Goal: Task Accomplishment & Management: Complete application form

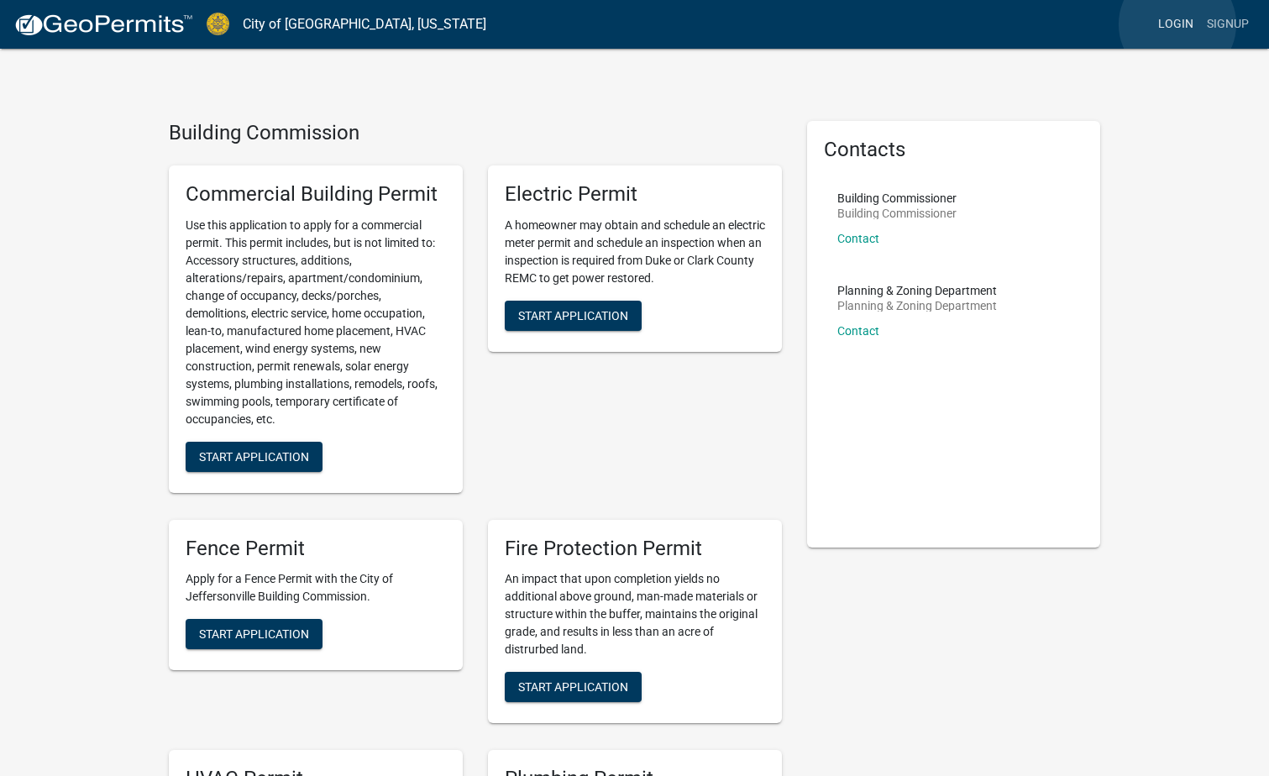
click at [1177, 24] on link "Login" at bounding box center [1175, 24] width 49 height 32
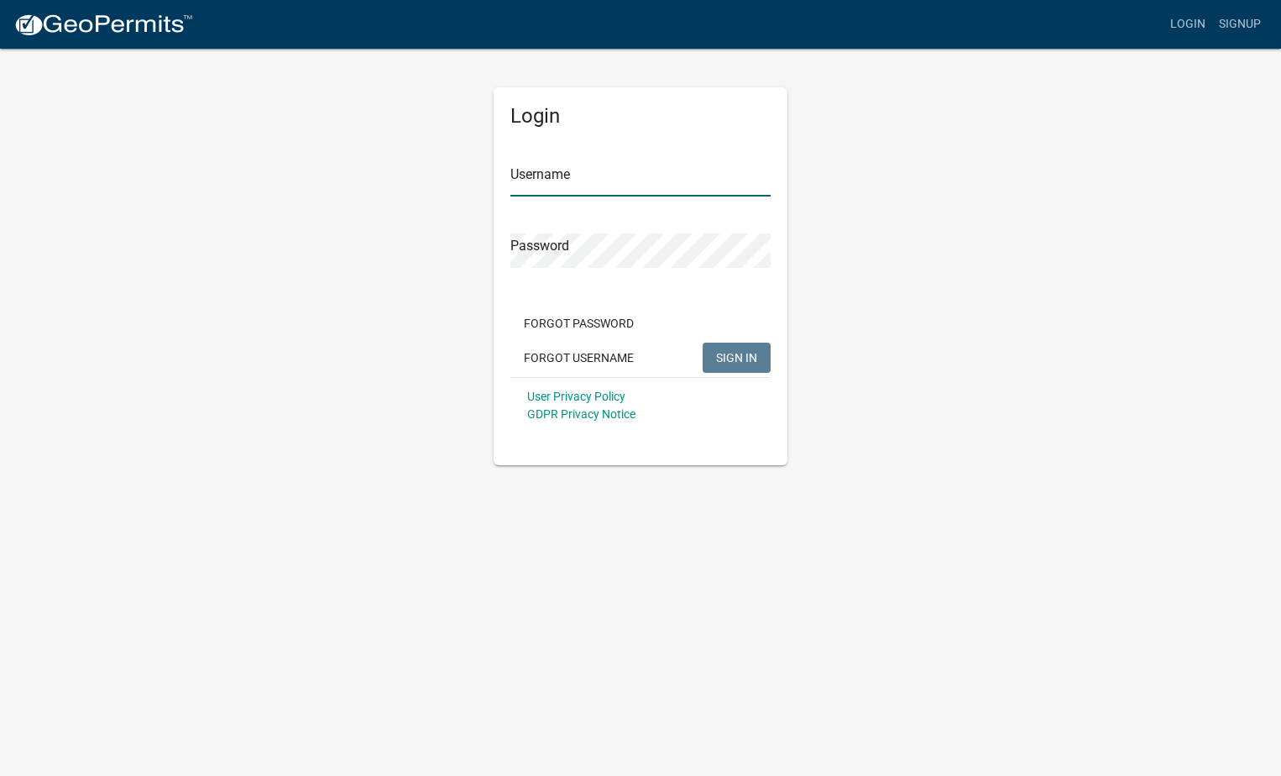
type input "urbanplumbing"
click at [740, 354] on span "SIGN IN" at bounding box center [736, 356] width 41 height 13
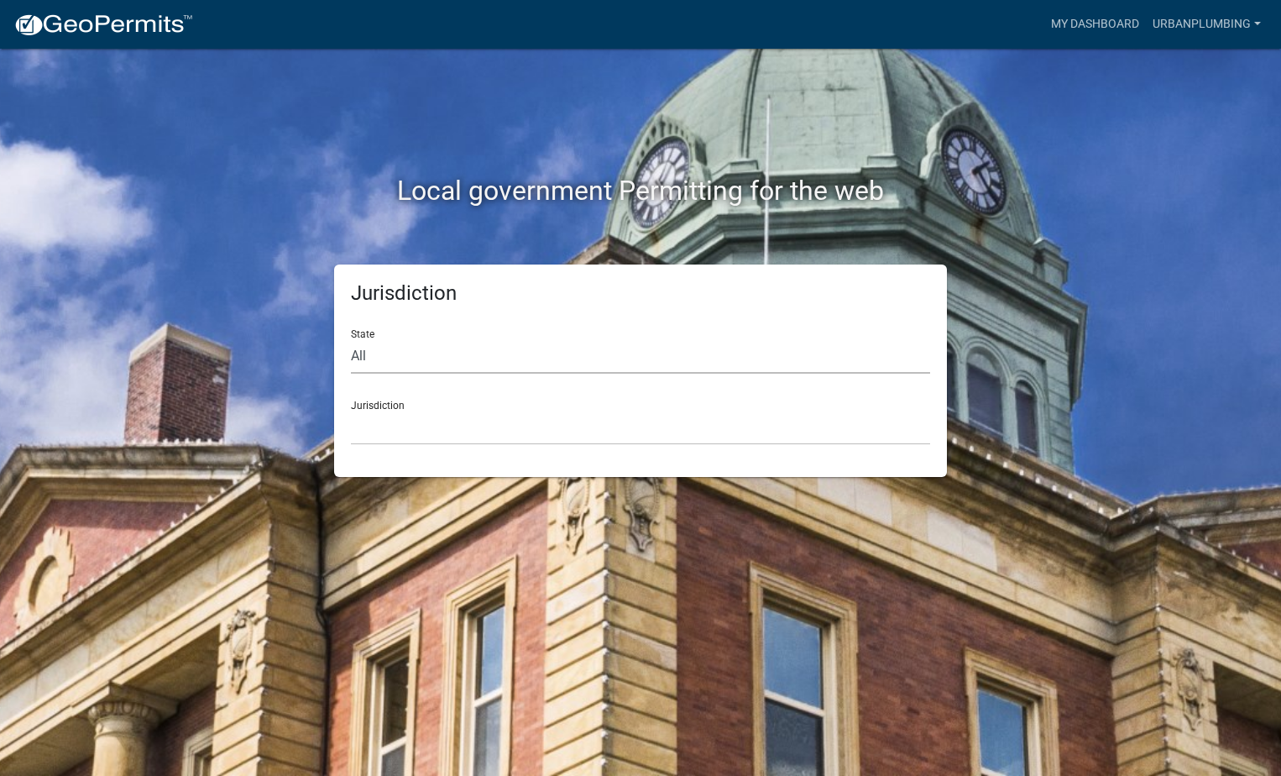
click at [363, 362] on select "All [US_STATE] [US_STATE] [US_STATE] [US_STATE] [US_STATE] [US_STATE] [US_STATE…" at bounding box center [640, 356] width 579 height 34
select select "[US_STATE]"
click at [351, 339] on select "All [US_STATE] [US_STATE] [US_STATE] [US_STATE] [US_STATE] [US_STATE] [US_STATE…" at bounding box center [640, 356] width 579 height 34
click at [389, 427] on select "City of [GEOGRAPHIC_DATA], [US_STATE] City of [GEOGRAPHIC_DATA], [US_STATE] Cit…" at bounding box center [640, 428] width 579 height 34
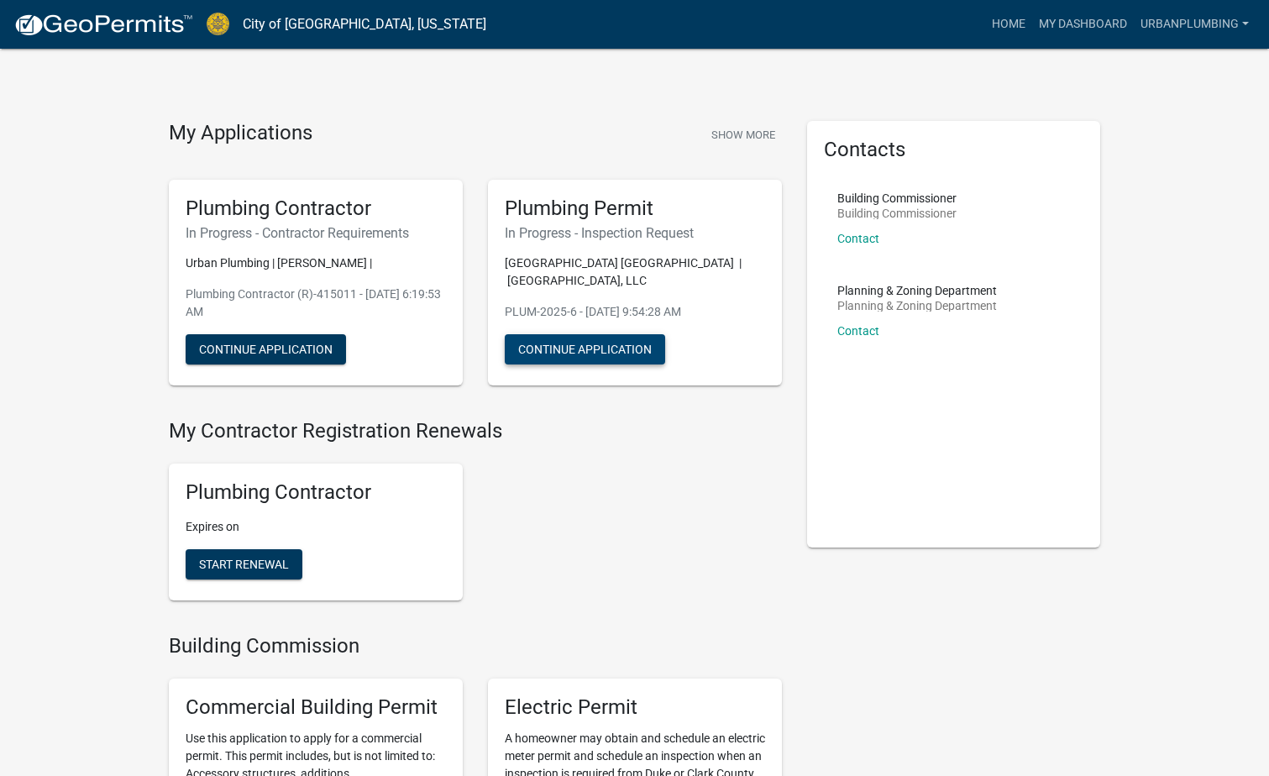
click at [557, 348] on button "Continue Application" at bounding box center [585, 349] width 160 height 30
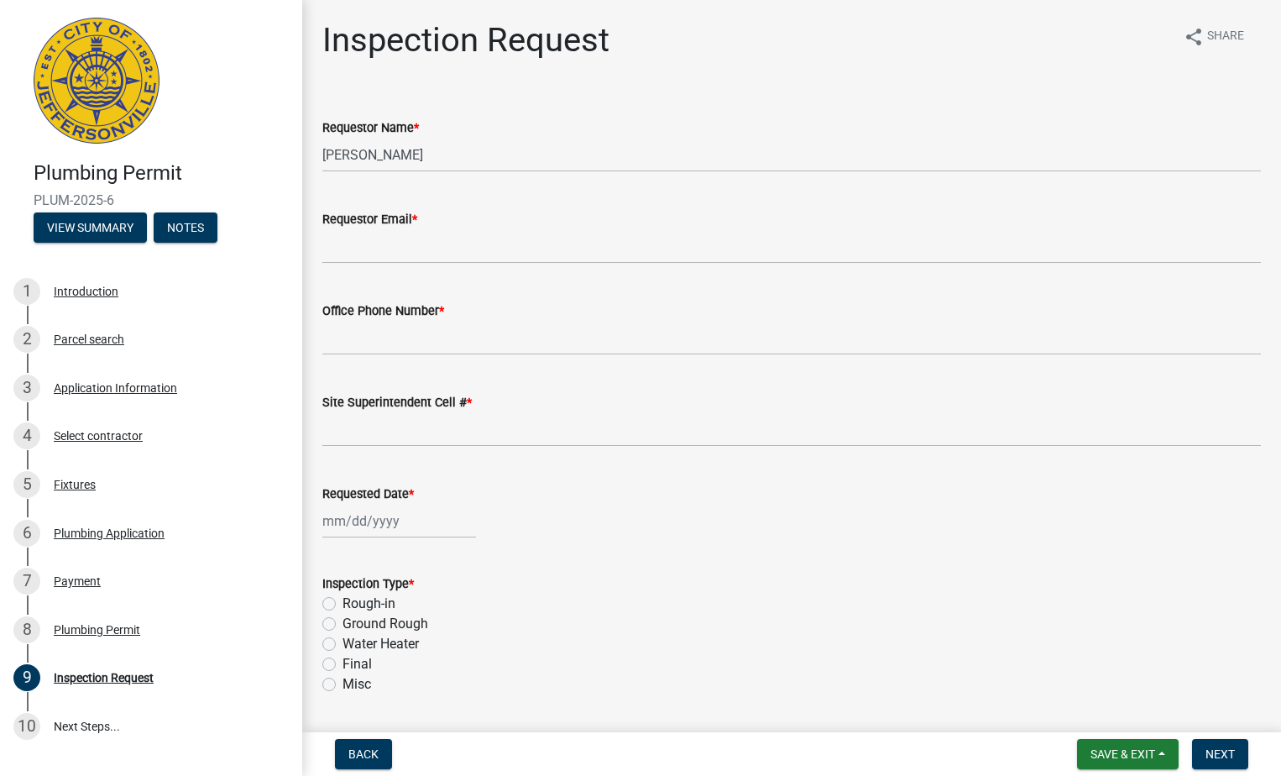
click at [343, 664] on label "Final" at bounding box center [357, 664] width 29 height 20
click at [343, 664] on input "Final" at bounding box center [348, 659] width 11 height 11
radio input "true"
click at [410, 250] on input "Requestor Email *" at bounding box center [791, 246] width 939 height 34
type input "[PERSON_NAME][EMAIL_ADDRESS][DOMAIN_NAME]"
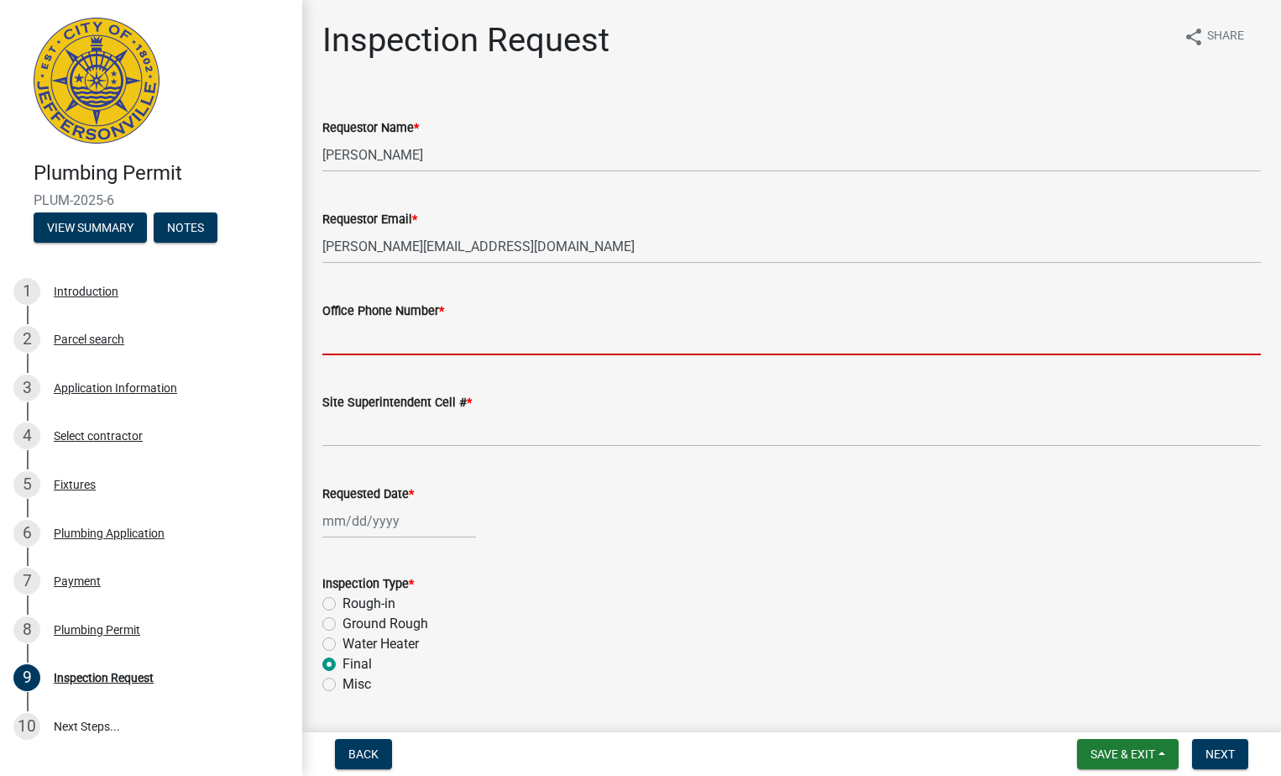
click at [446, 335] on input "Office Phone Number *" at bounding box center [791, 338] width 939 height 34
type input "5026390723"
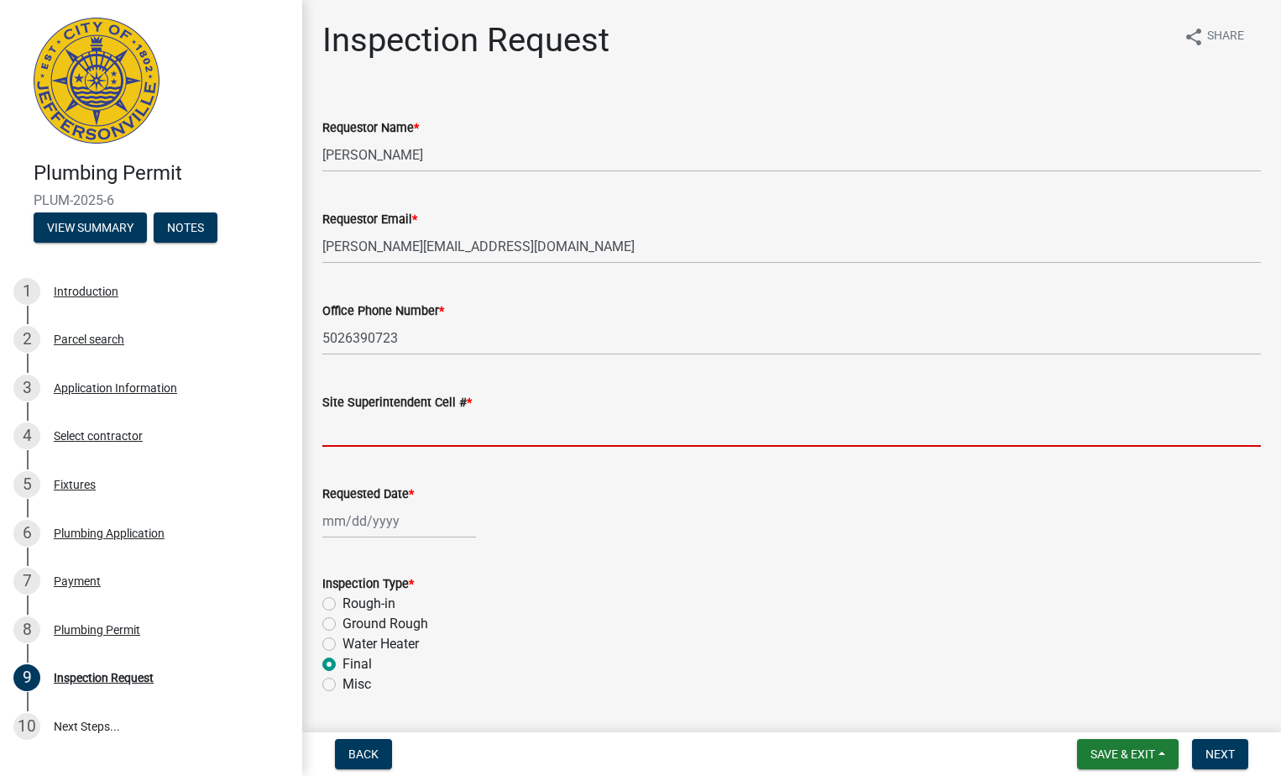
click at [414, 443] on input "Site Superintendent Cell # *" at bounding box center [791, 429] width 939 height 34
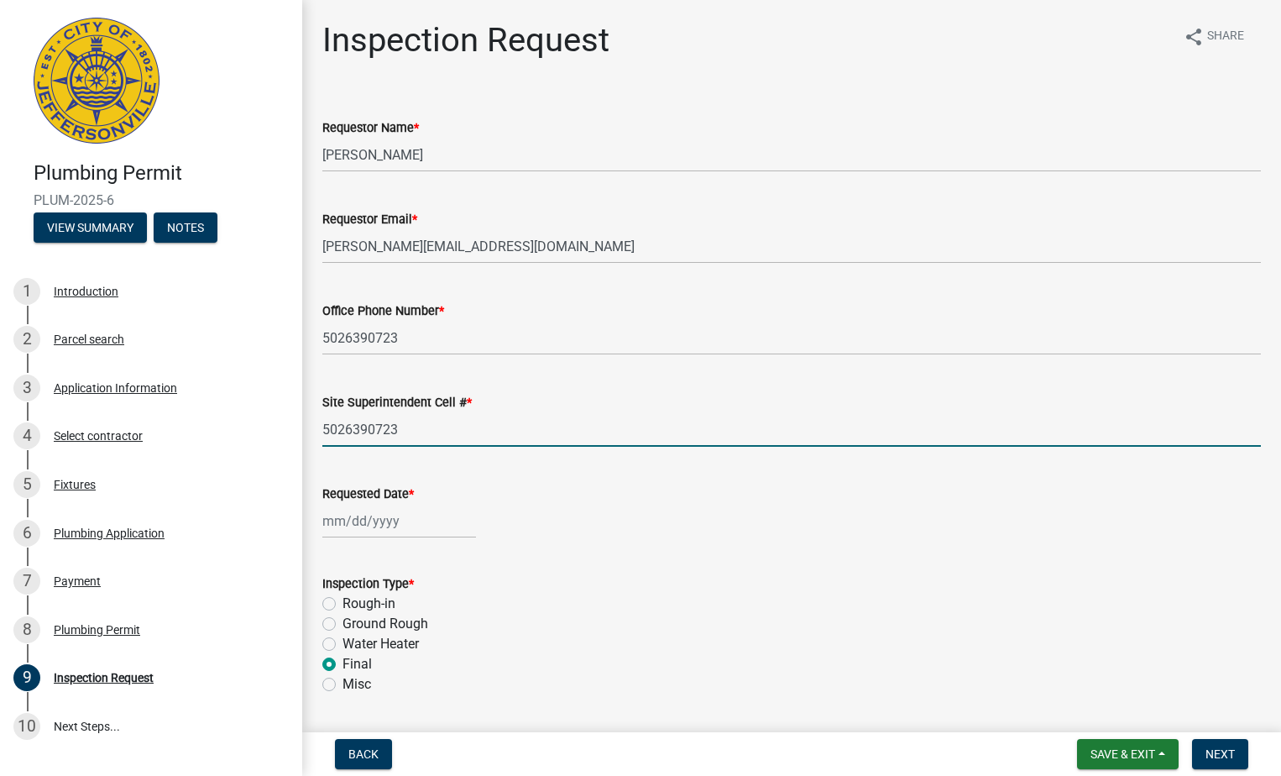
type input "5026390723"
click at [328, 522] on div at bounding box center [399, 521] width 154 height 34
select select "9"
select select "2025"
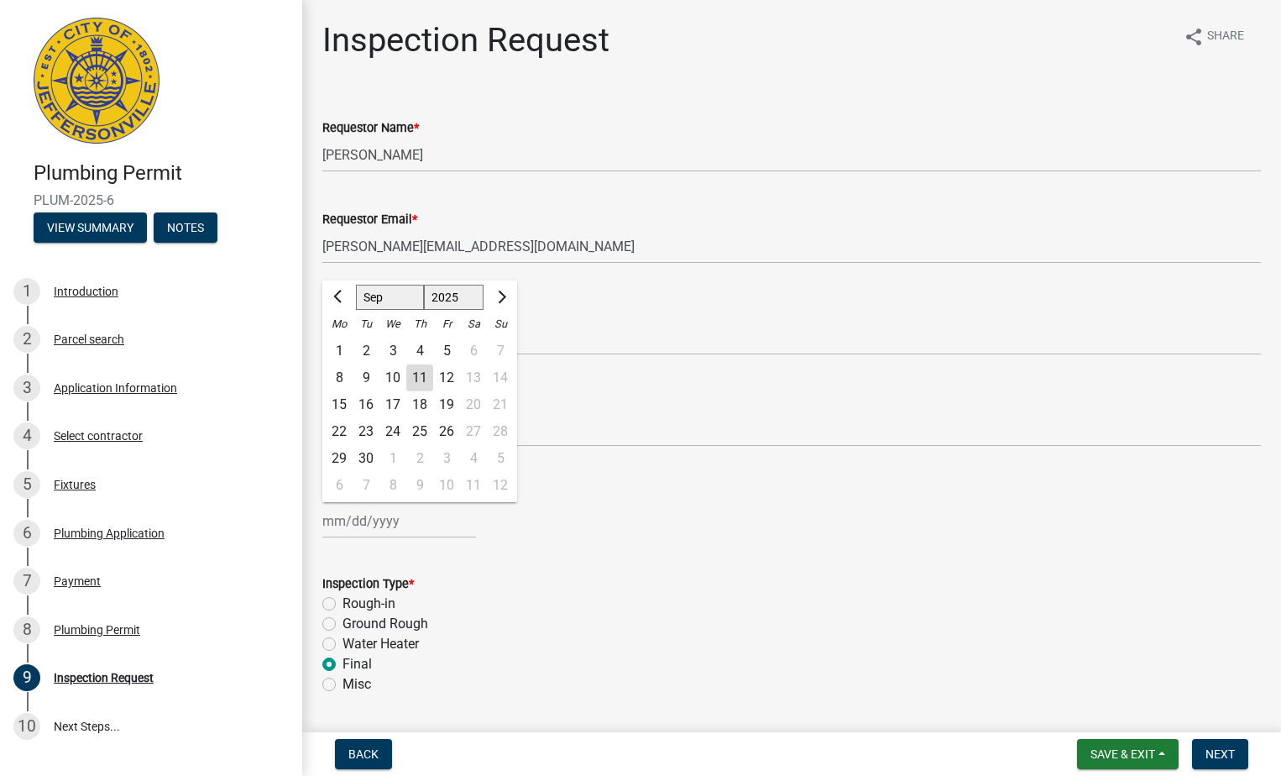
click at [454, 375] on div "12" at bounding box center [446, 377] width 27 height 27
type input "[DATE]"
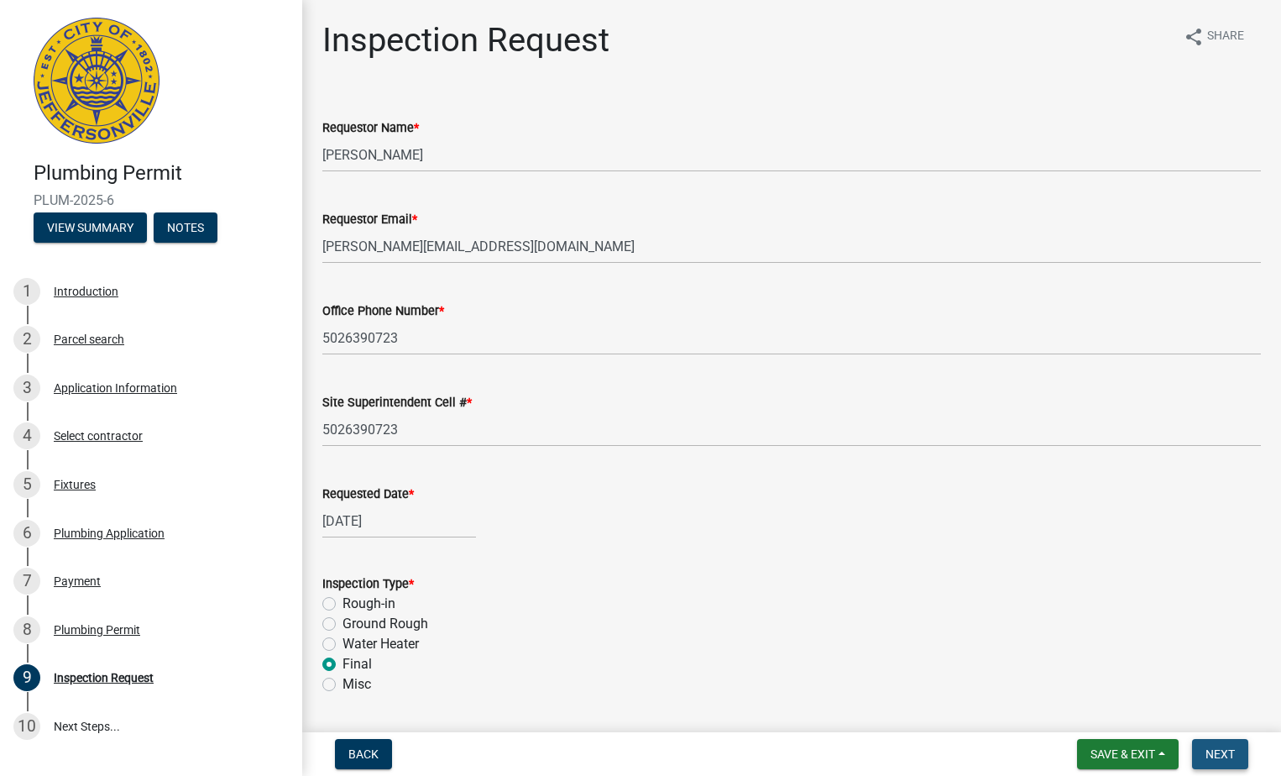
click at [1211, 759] on span "Next" at bounding box center [1220, 753] width 29 height 13
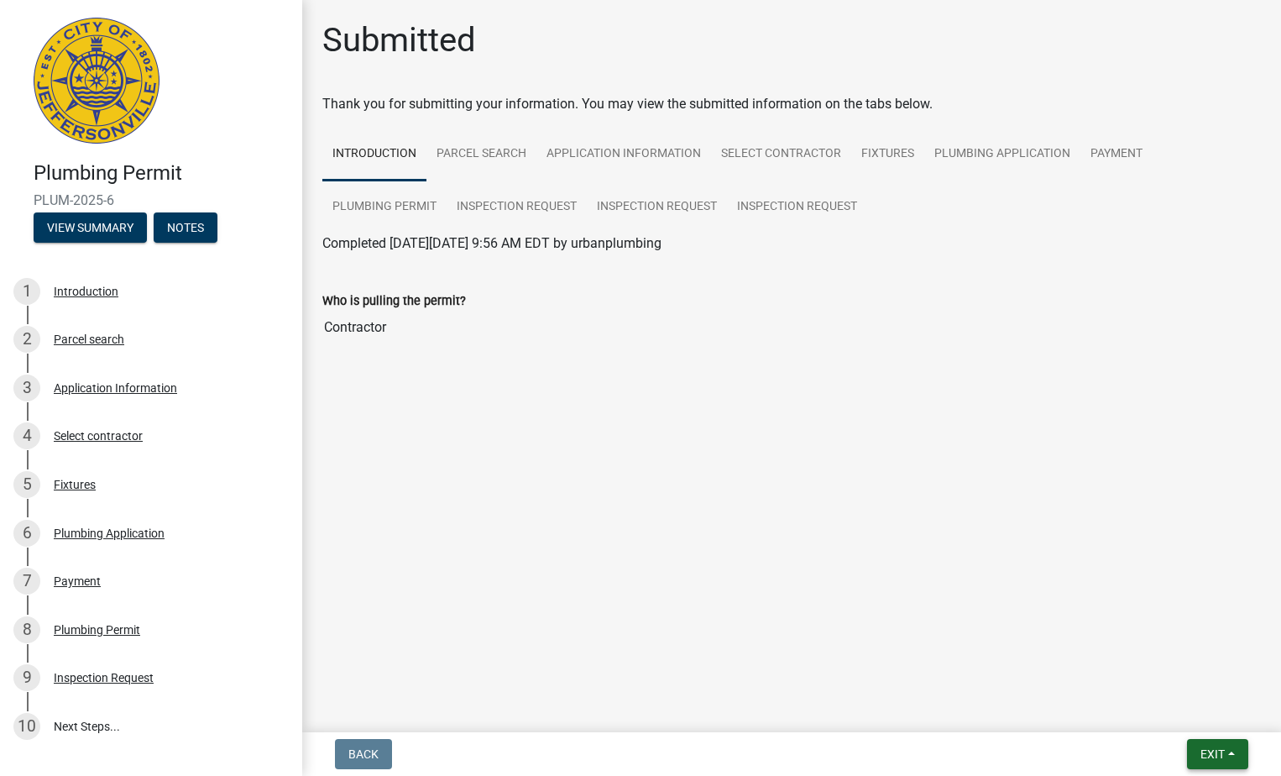
click at [1208, 755] on span "Exit" at bounding box center [1213, 753] width 24 height 13
click at [1185, 708] on button "Save & Exit" at bounding box center [1181, 710] width 134 height 40
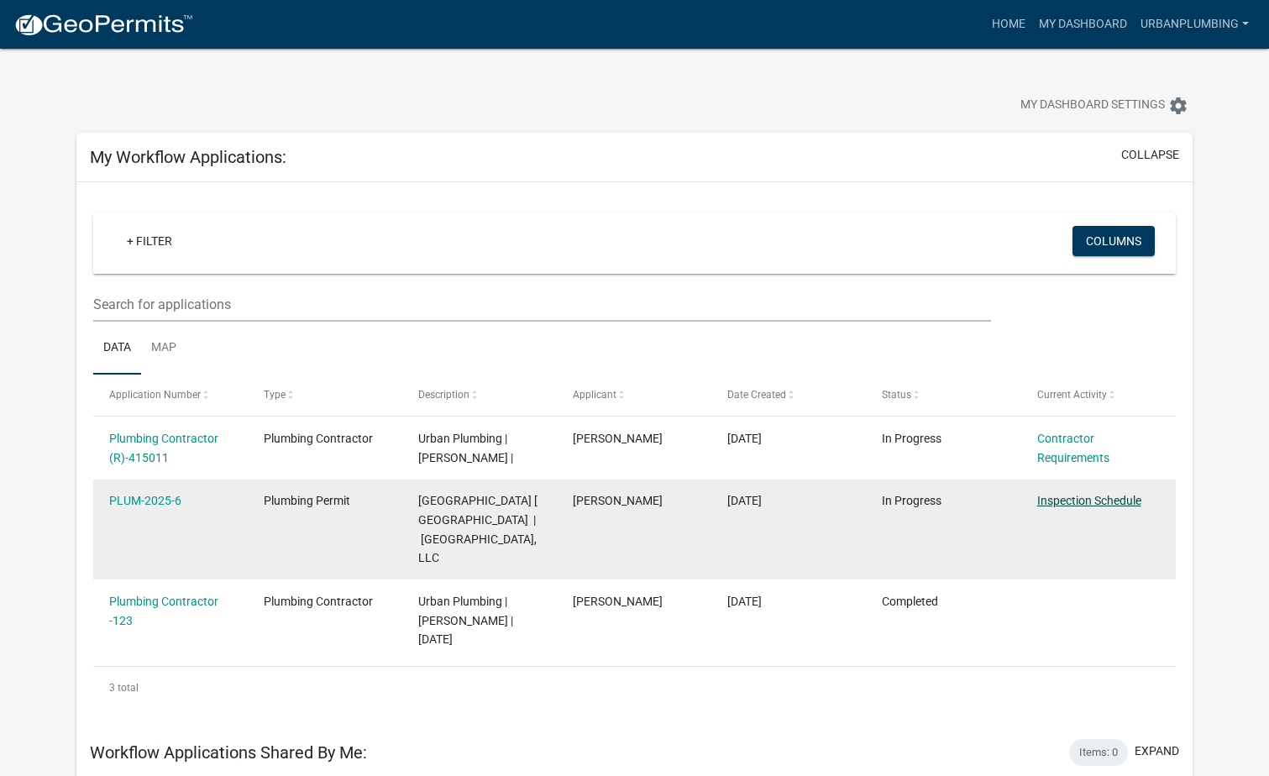
click at [1085, 502] on link "Inspection Schedule" at bounding box center [1089, 500] width 104 height 13
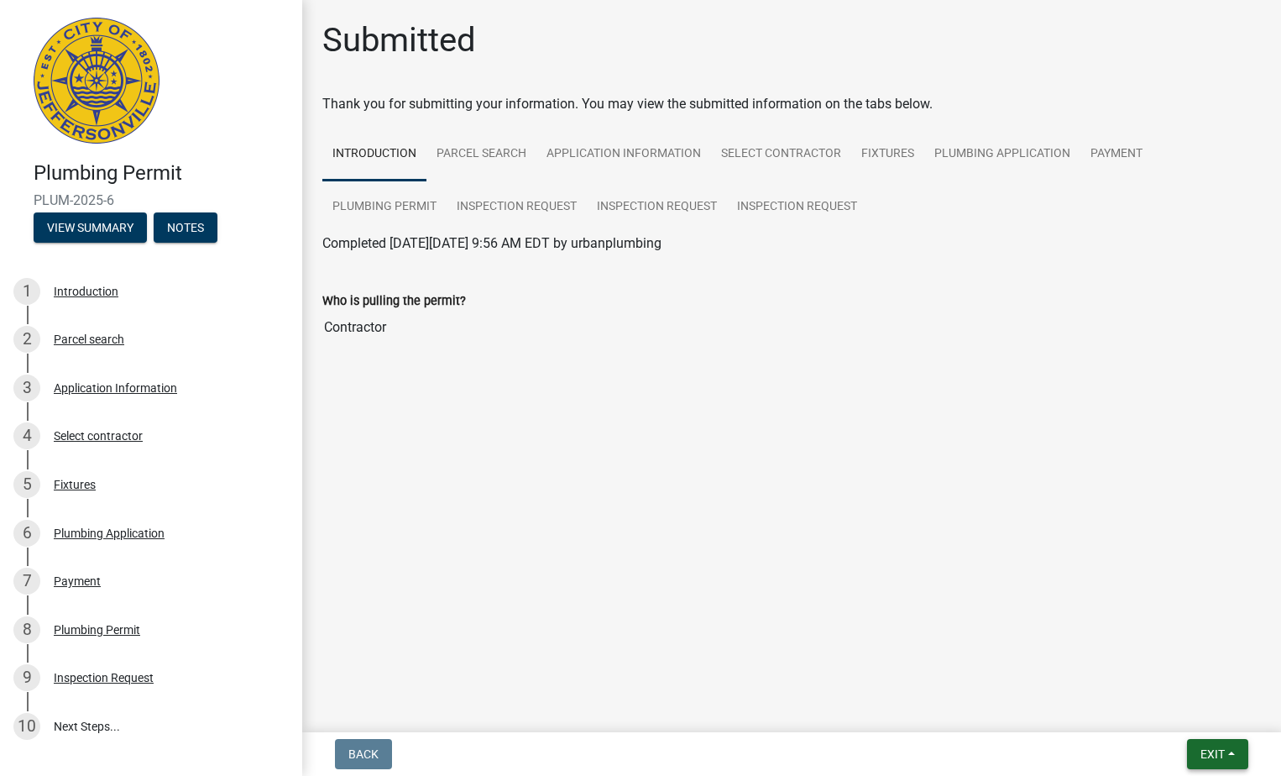
click at [1225, 757] on span "Exit" at bounding box center [1213, 753] width 24 height 13
click at [1216, 762] on button "Exit" at bounding box center [1217, 754] width 61 height 30
